Goal: Task Accomplishment & Management: Complete application form

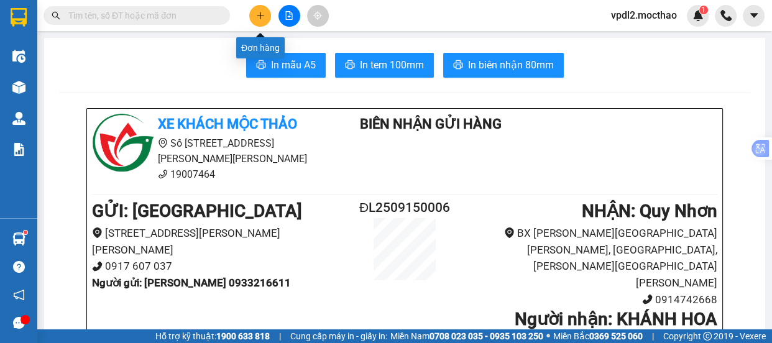
click at [257, 17] on icon "plus" at bounding box center [260, 15] width 9 height 9
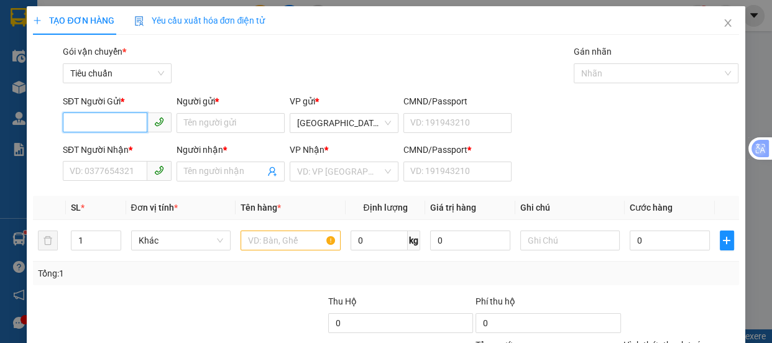
click at [108, 124] on input "SĐT Người Gửi *" at bounding box center [105, 123] width 85 height 20
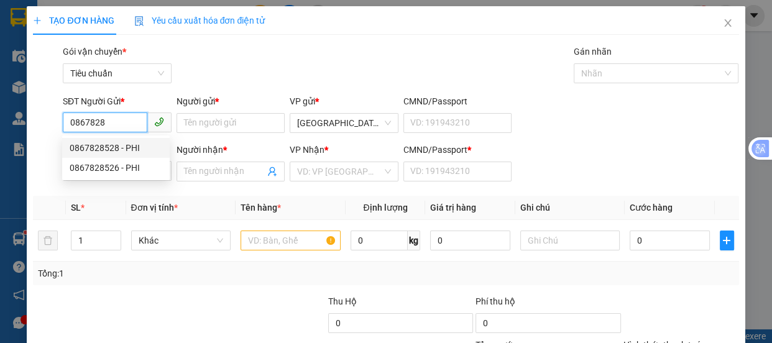
click at [102, 149] on div "0867828528 - PHI" at bounding box center [116, 148] width 93 height 14
type input "0867828528"
type input "PHI"
type input "0397401139"
type input "THẨM"
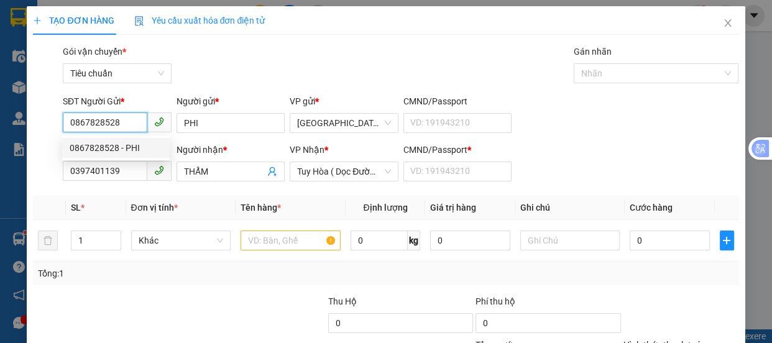
type input "60.000"
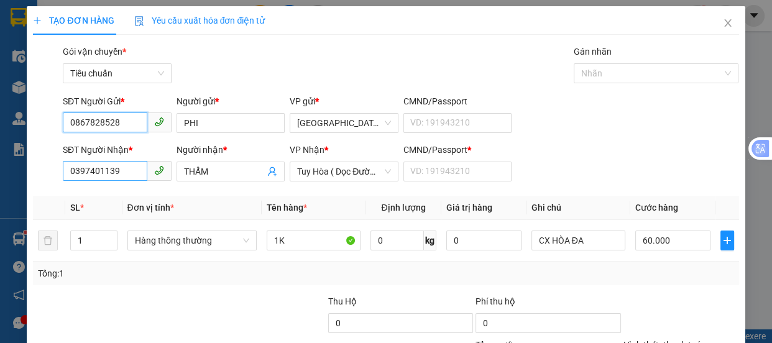
type input "0867828528"
click at [126, 169] on input "0397401139" at bounding box center [105, 171] width 85 height 20
type input "0"
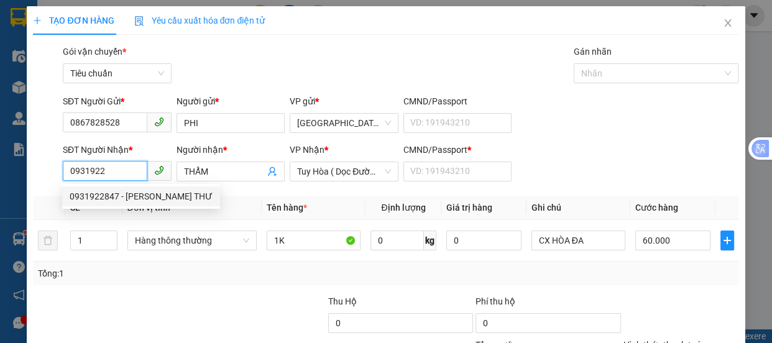
drag, startPoint x: 110, startPoint y: 198, endPoint x: 124, endPoint y: 207, distance: 17.1
click at [111, 198] on div "0931922847 - [PERSON_NAME] THƯ" at bounding box center [141, 197] width 143 height 14
type input "0931922847"
type input "ANH THƯ"
type input "A"
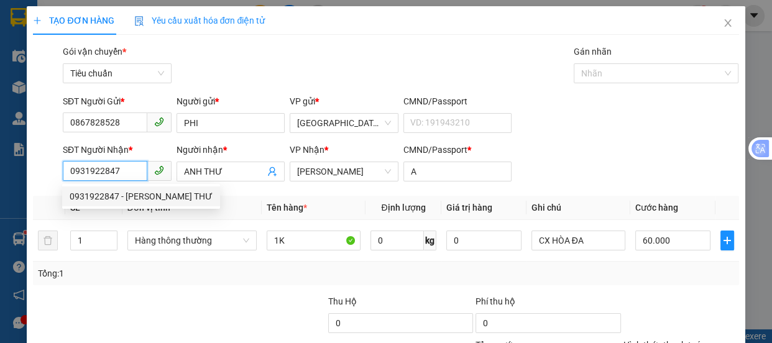
type input "100.000"
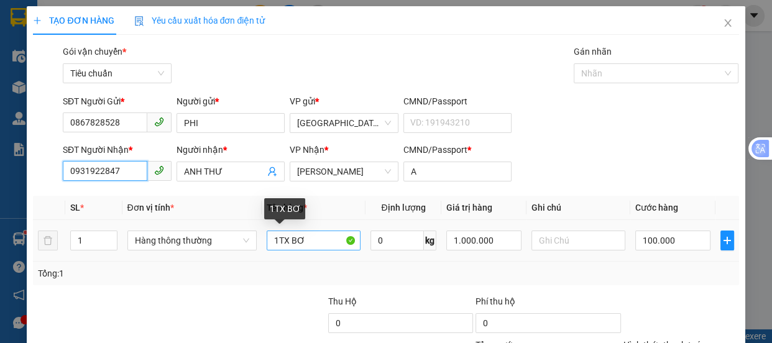
type input "0931922847"
click at [312, 241] on input "1TX BƠ" at bounding box center [314, 241] width 94 height 20
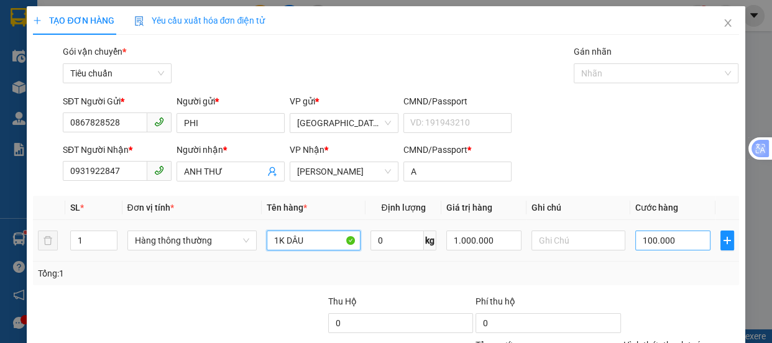
type input "1K DÂU"
click at [654, 243] on input "100.000" at bounding box center [673, 241] width 75 height 20
type input "5"
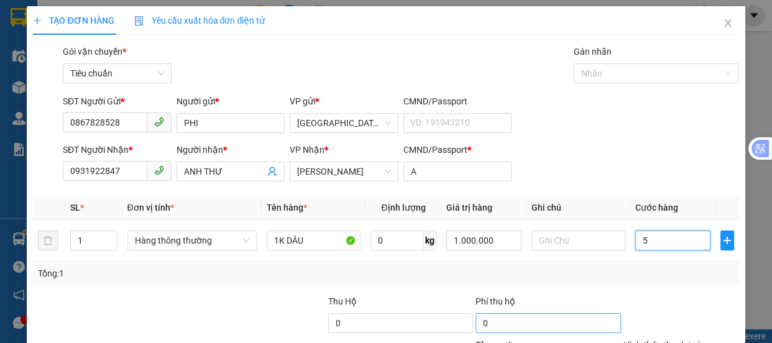
type input "50"
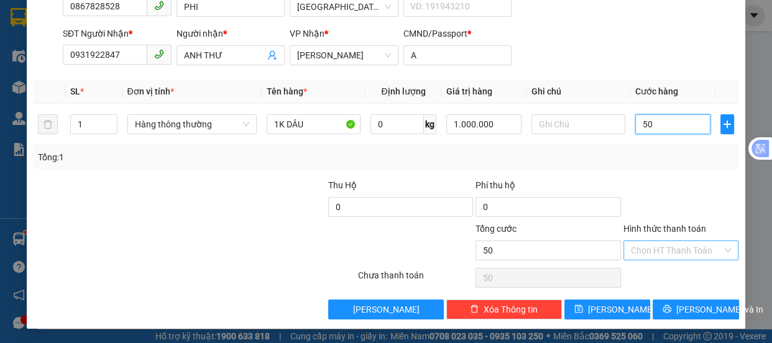
type input "50"
type input "50.000"
drag, startPoint x: 641, startPoint y: 244, endPoint x: 634, endPoint y: 235, distance: 11.6
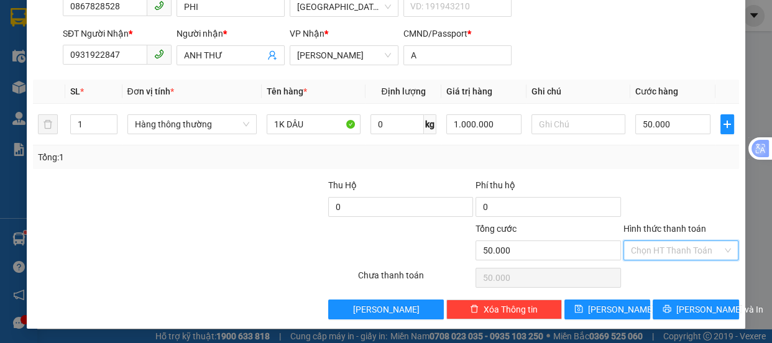
click at [641, 244] on input "Hình thức thanh toán" at bounding box center [677, 250] width 92 height 19
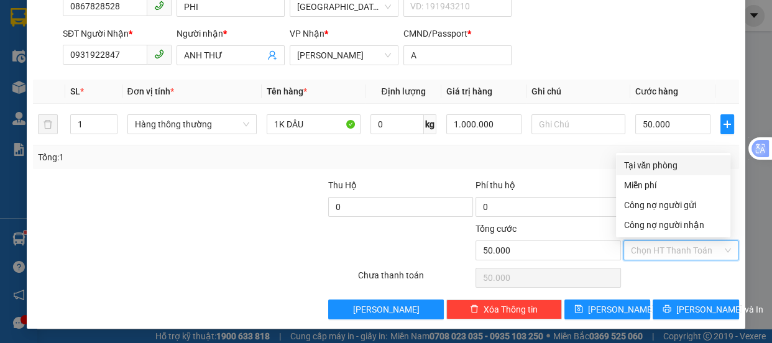
click at [646, 164] on div "Tại văn phòng" at bounding box center [674, 166] width 100 height 14
type input "0"
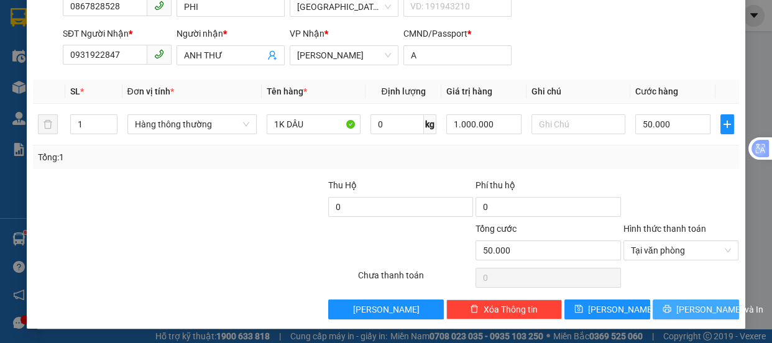
click at [688, 314] on span "[PERSON_NAME] và In" at bounding box center [720, 310] width 87 height 14
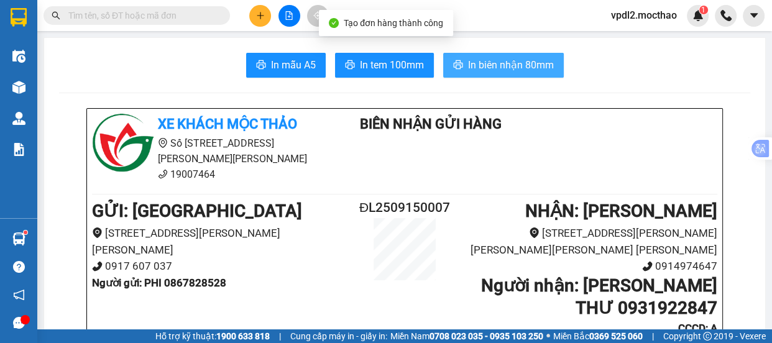
click at [504, 60] on span "In biên nhận 80mm" at bounding box center [511, 65] width 86 height 16
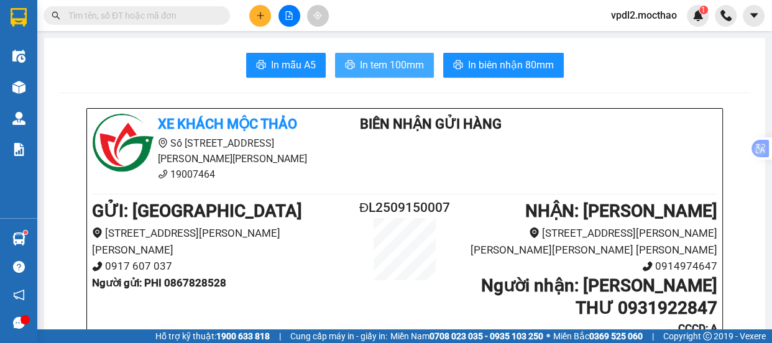
click at [403, 62] on span "In tem 100mm" at bounding box center [392, 65] width 64 height 16
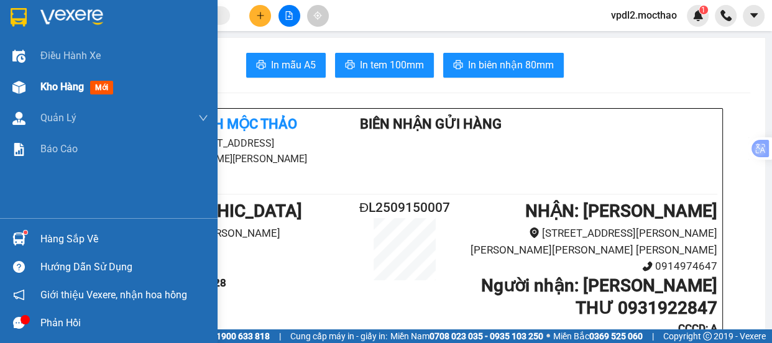
click at [39, 85] on div "Kho hàng mới" at bounding box center [109, 87] width 218 height 31
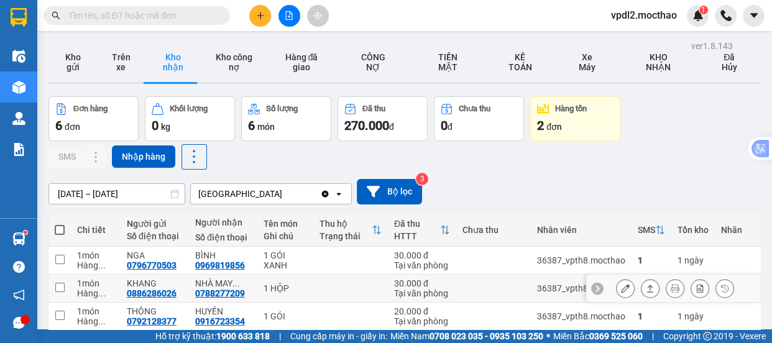
scroll to position [113, 0]
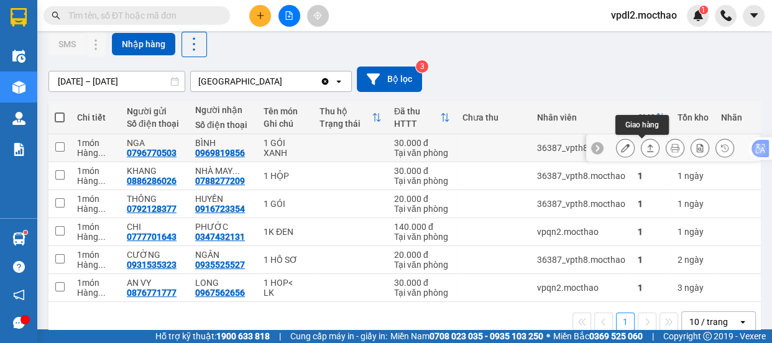
click at [647, 146] on button at bounding box center [650, 148] width 17 height 22
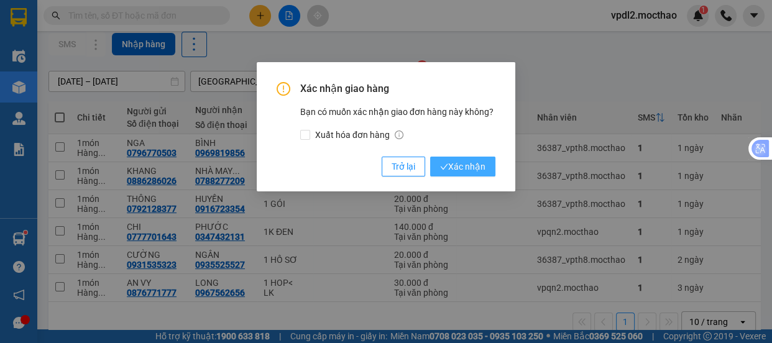
click at [475, 166] on span "Xác nhận" at bounding box center [462, 167] width 45 height 14
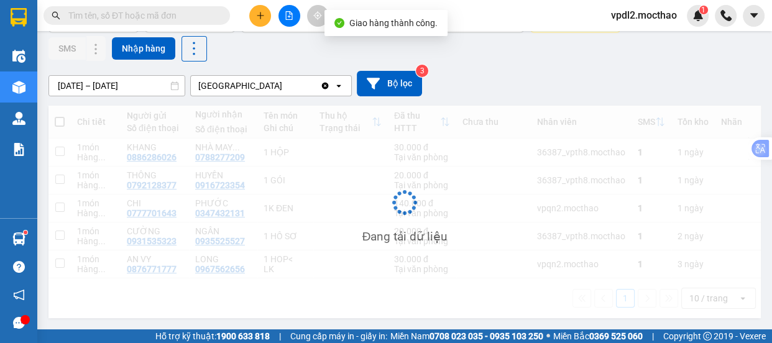
scroll to position [112, 0]
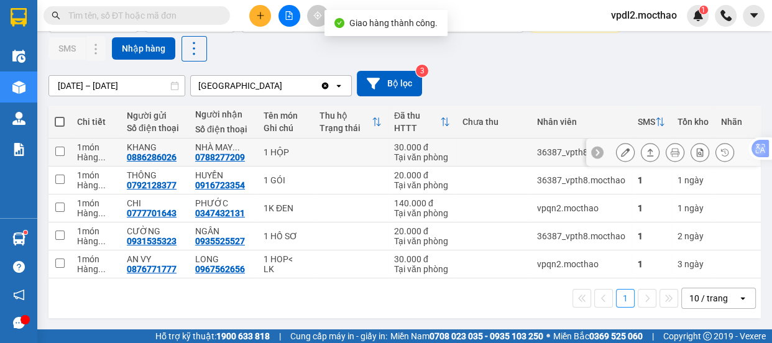
click at [646, 148] on icon at bounding box center [650, 152] width 9 height 9
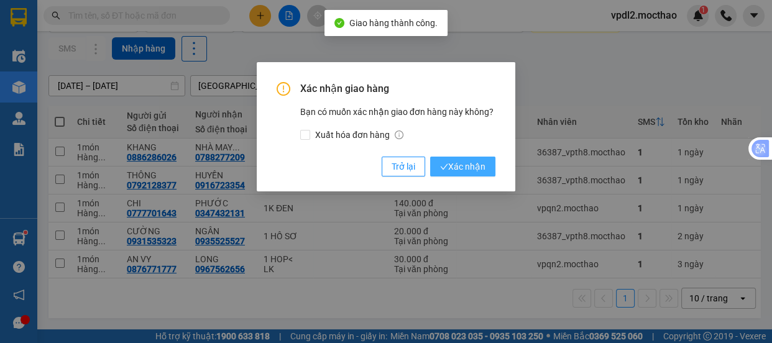
click at [469, 165] on span "Xác nhận" at bounding box center [462, 167] width 45 height 14
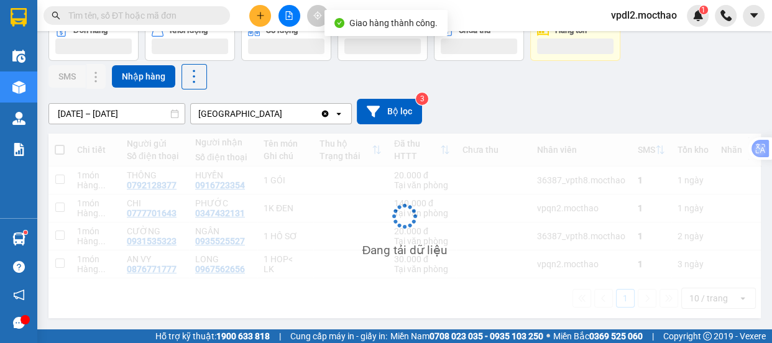
scroll to position [84, 0]
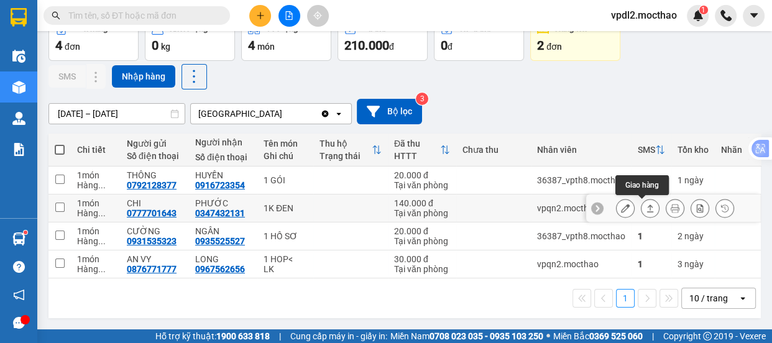
click at [646, 204] on icon at bounding box center [650, 208] width 9 height 9
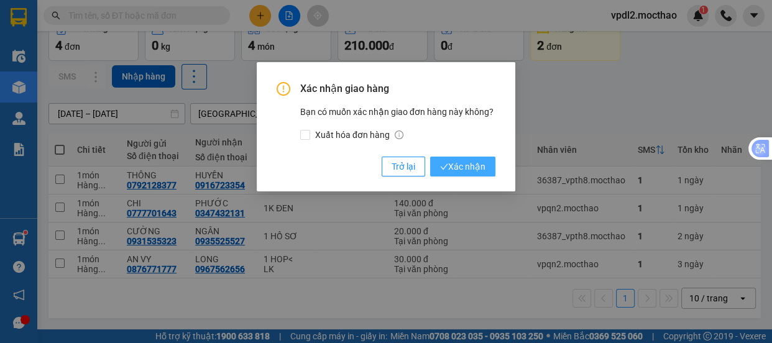
click at [465, 163] on span "Xác nhận" at bounding box center [462, 167] width 45 height 14
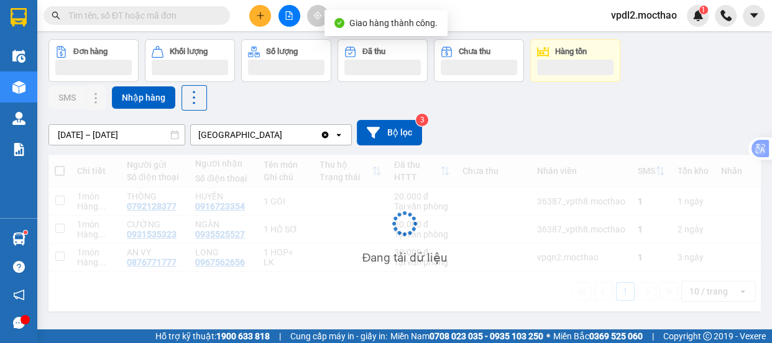
scroll to position [57, 0]
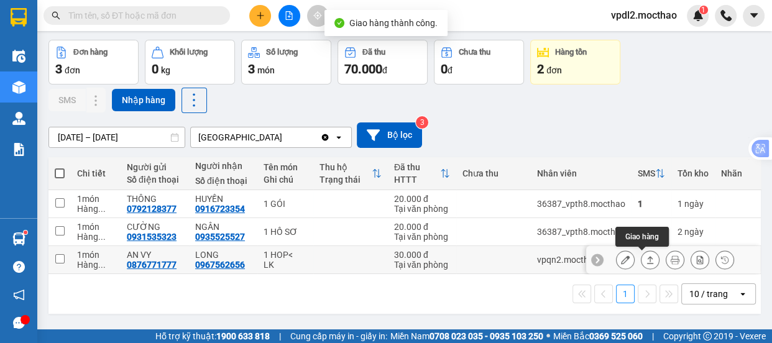
click at [642, 254] on button at bounding box center [650, 260] width 17 height 22
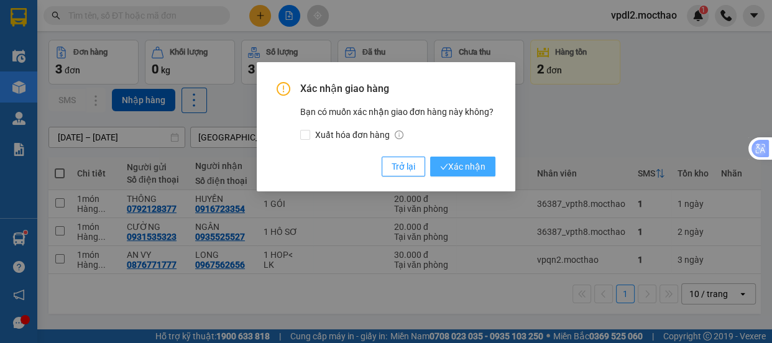
click at [474, 162] on span "Xác nhận" at bounding box center [462, 167] width 45 height 14
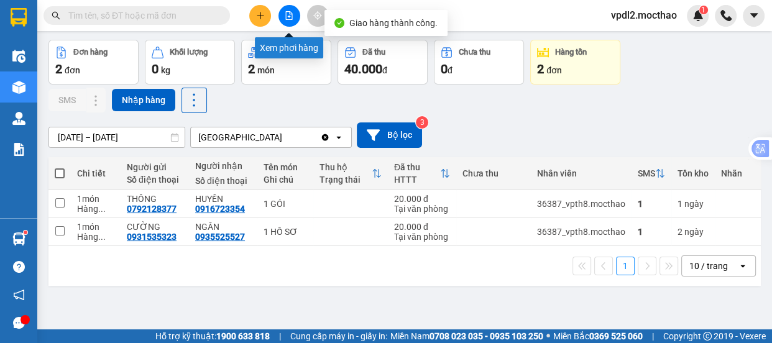
click at [285, 14] on icon "file-add" at bounding box center [289, 15] width 9 height 9
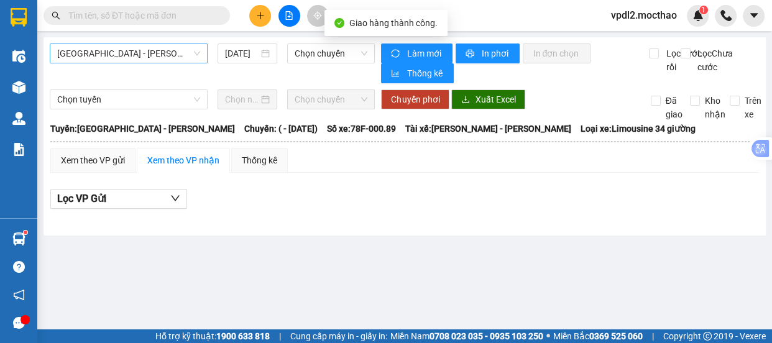
click at [129, 48] on span "[GEOGRAPHIC_DATA] - [PERSON_NAME]" at bounding box center [128, 53] width 143 height 19
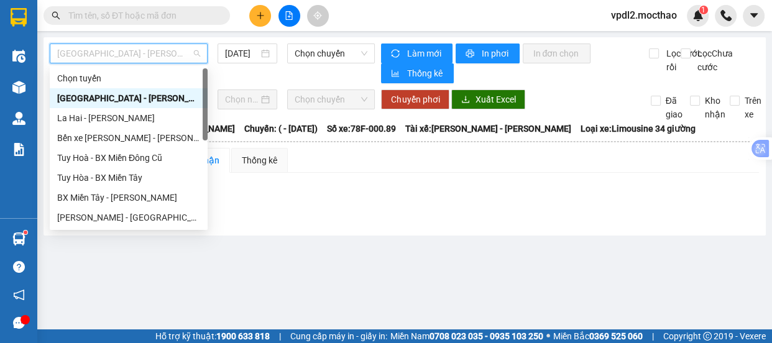
scroll to position [169, 0]
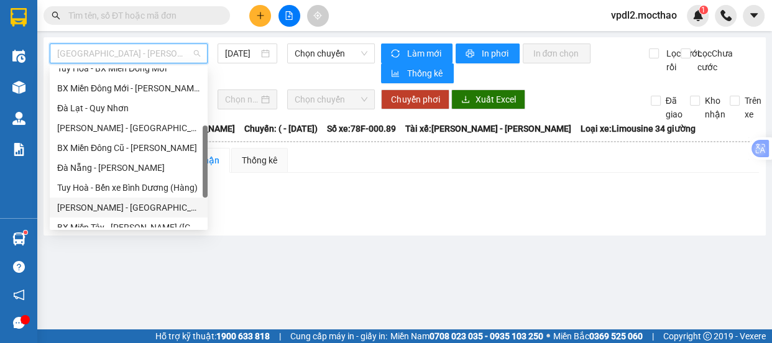
click at [121, 208] on div "[PERSON_NAME] - [GEOGRAPHIC_DATA]" at bounding box center [128, 208] width 143 height 14
type input "[DATE]"
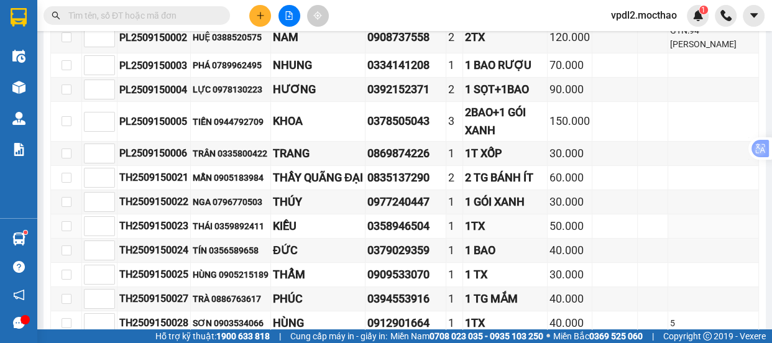
scroll to position [396, 0]
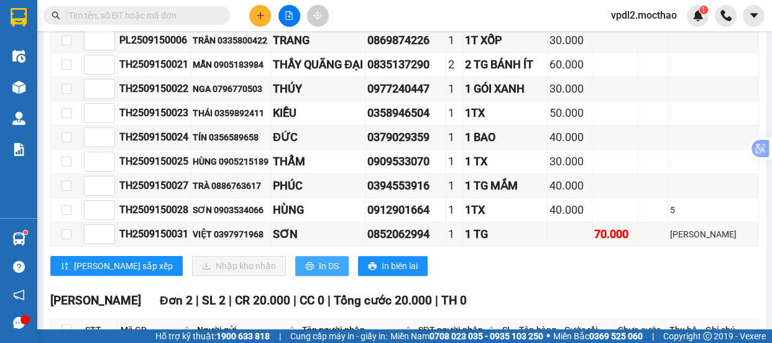
click at [319, 269] on span "In DS" at bounding box center [329, 266] width 20 height 14
click at [254, 18] on button at bounding box center [260, 16] width 22 height 22
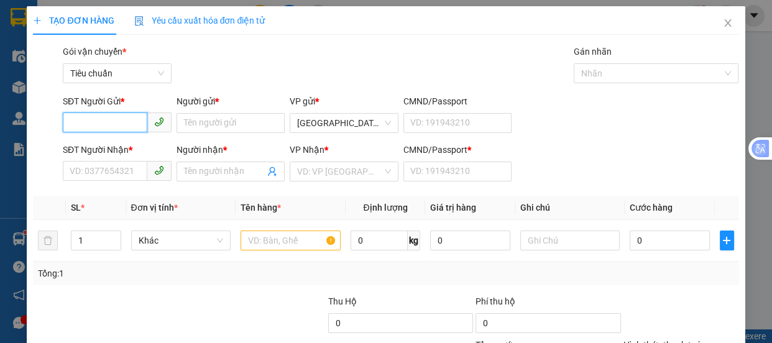
click at [93, 119] on input "SĐT Người Gửi *" at bounding box center [105, 123] width 85 height 20
click at [93, 124] on input "091865" at bounding box center [105, 123] width 85 height 20
click at [101, 149] on div "0918635700 - LOAN" at bounding box center [116, 148] width 93 height 14
type input "0918635700"
type input "LOAN"
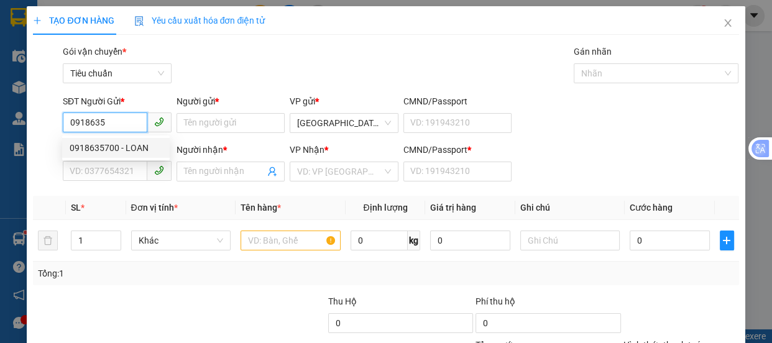
type input "0935670919"
type input "[PERSON_NAME]"
type input "0"
type input "300.000"
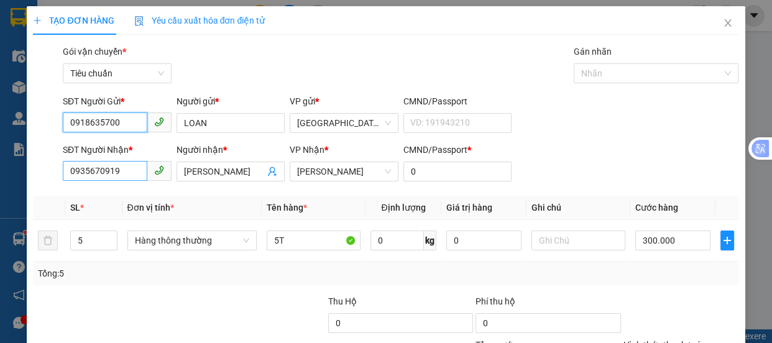
type input "0918635700"
drag, startPoint x: 126, startPoint y: 172, endPoint x: 140, endPoint y: 175, distance: 14.0
click at [126, 172] on input "0935670919" at bounding box center [105, 171] width 85 height 20
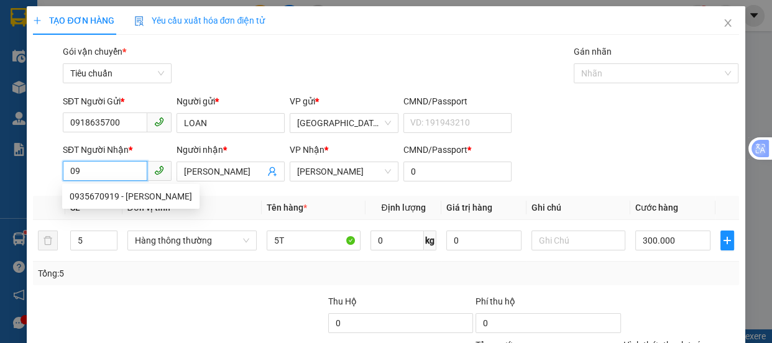
type input "0"
click at [102, 214] on div "0938618986 - [PERSON_NAME]" at bounding box center [131, 217] width 123 height 14
type input "0938618986"
type input "HIỀN"
type input "A"
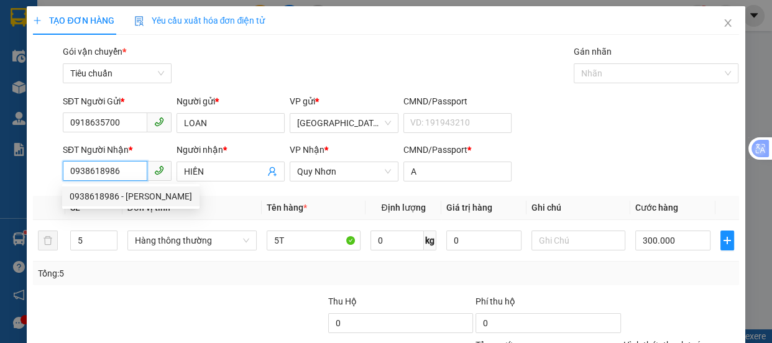
type input "80.000"
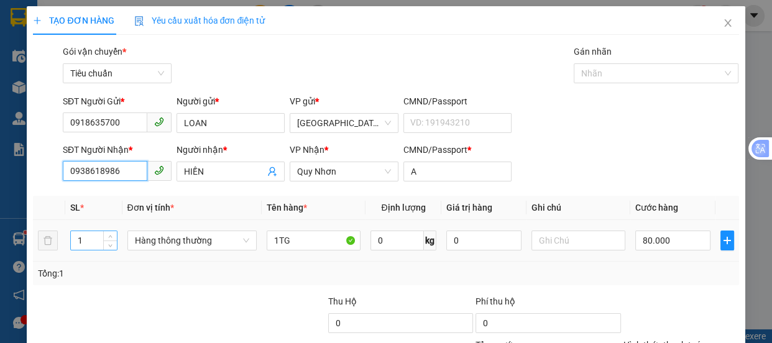
type input "0938618986"
click at [83, 236] on input "1" at bounding box center [93, 240] width 45 height 19
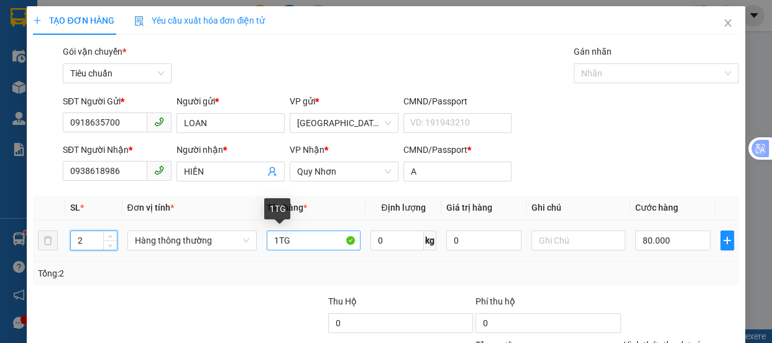
type input "2"
click at [277, 240] on input "1TG" at bounding box center [314, 241] width 94 height 20
type input "0"
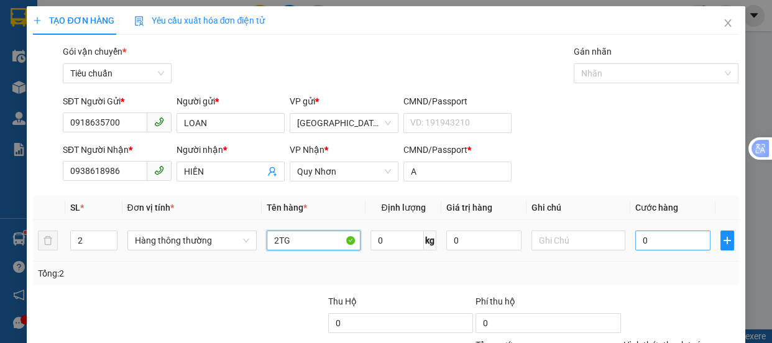
type input "2TG"
click at [649, 245] on input "0" at bounding box center [673, 241] width 75 height 20
type input "1"
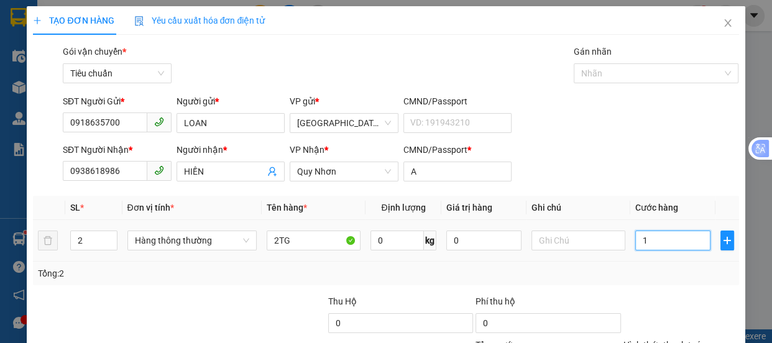
type input "14"
type input "140"
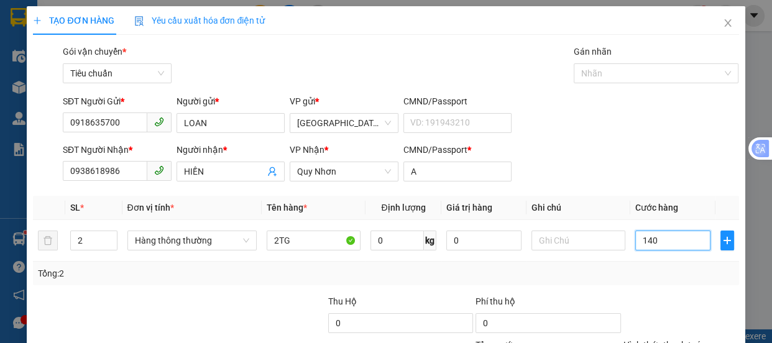
scroll to position [116, 0]
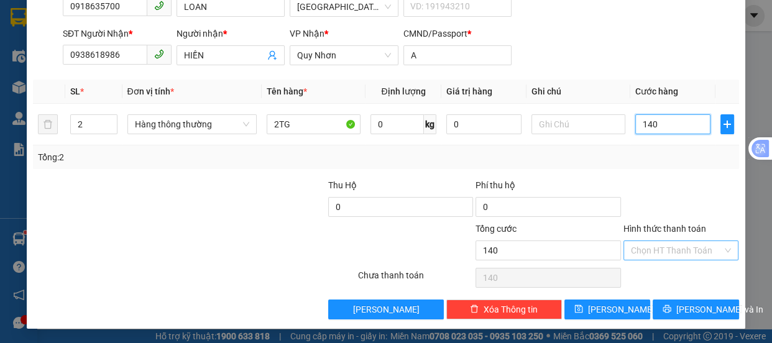
type input "140"
type input "140.000"
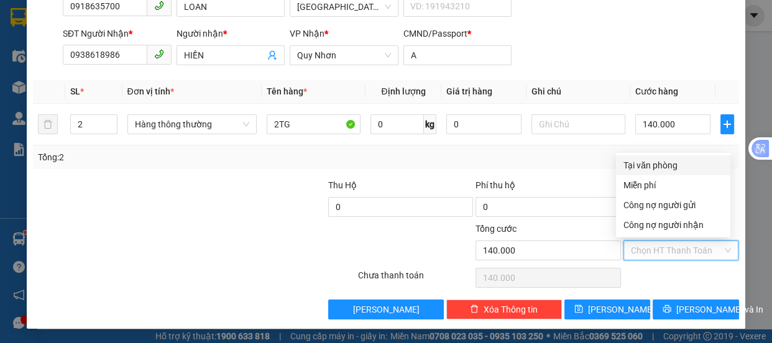
click at [677, 250] on input "Hình thức thanh toán" at bounding box center [677, 250] width 92 height 19
click at [642, 166] on div "Tại văn phòng" at bounding box center [674, 166] width 100 height 14
type input "0"
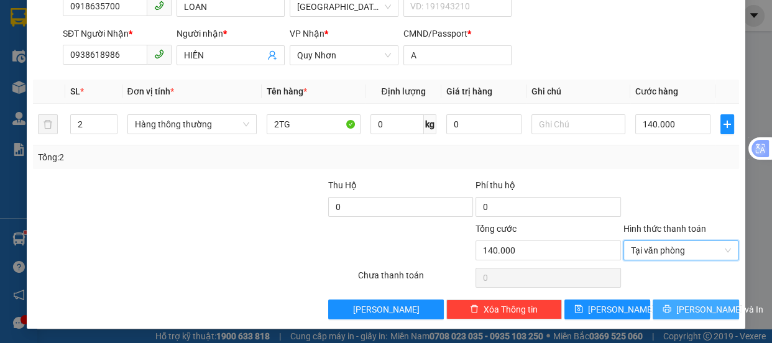
click at [695, 303] on span "[PERSON_NAME] và In" at bounding box center [720, 310] width 87 height 14
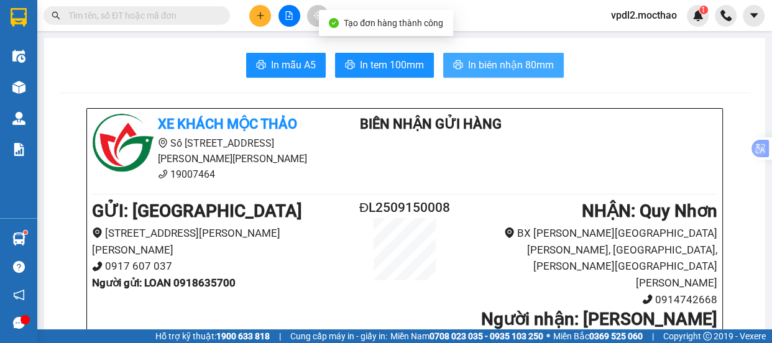
click at [499, 65] on span "In biên nhận 80mm" at bounding box center [511, 65] width 86 height 16
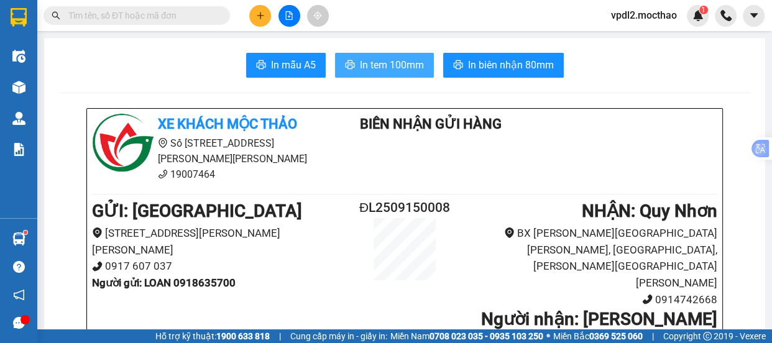
click at [379, 62] on span "In tem 100mm" at bounding box center [392, 65] width 64 height 16
